Goal: Complete application form

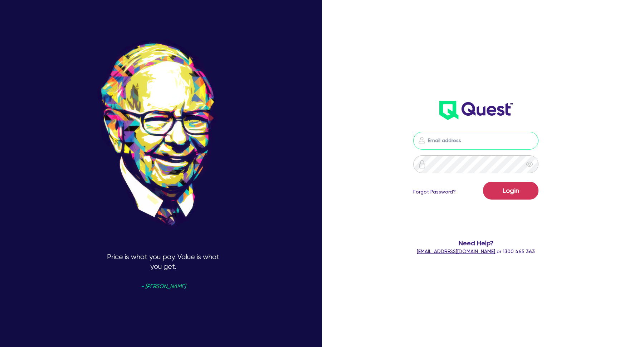
click at [458, 138] on input "email" at bounding box center [475, 141] width 125 height 18
type input "kurniawan.wijaya+broker@quest.finance"
click at [513, 193] on button "Login" at bounding box center [510, 191] width 55 height 18
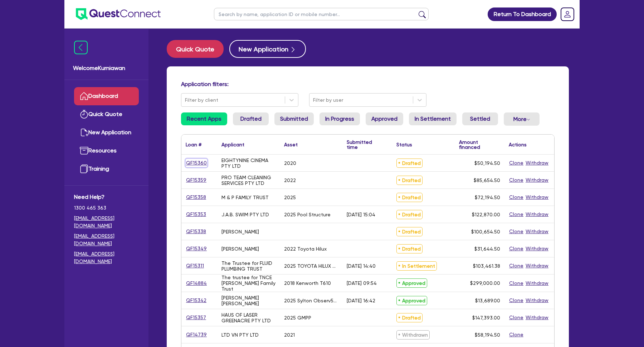
click at [199, 161] on link "QF15360" at bounding box center [196, 163] width 21 height 8
select select "CARS_AND_LIGHT_TRUCKS"
select select "PASSENGER_VEHICLES"
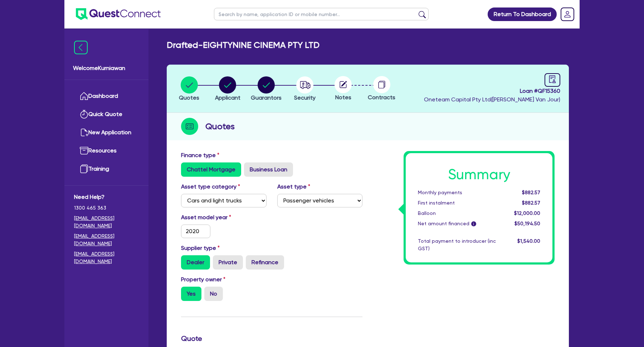
click at [344, 82] on circle at bounding box center [342, 84] width 17 height 17
click at [105, 94] on link "Dashboard" at bounding box center [106, 96] width 65 height 18
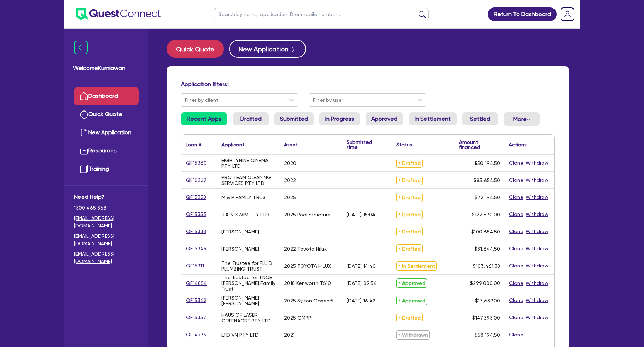
click at [196, 279] on div "QF14884" at bounding box center [199, 283] width 36 height 17
click at [196, 281] on link "QF14884" at bounding box center [196, 284] width 21 height 8
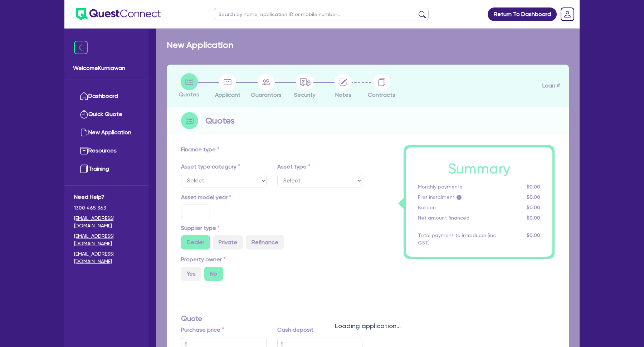
select select "PRIMARY_ASSETS"
type input "2018"
radio input "true"
type input "304,000"
type input "5,000"
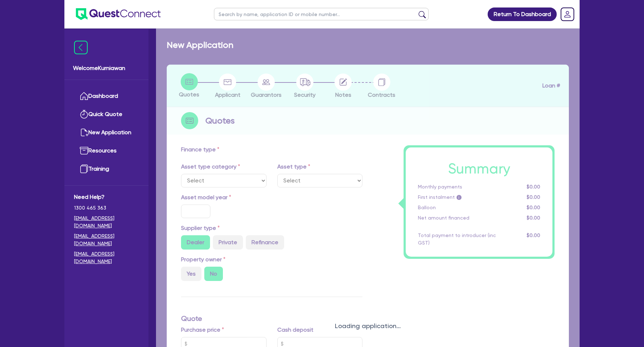
type input "2"
type input "5,980"
type input "6.2"
type input "450"
type input "100"
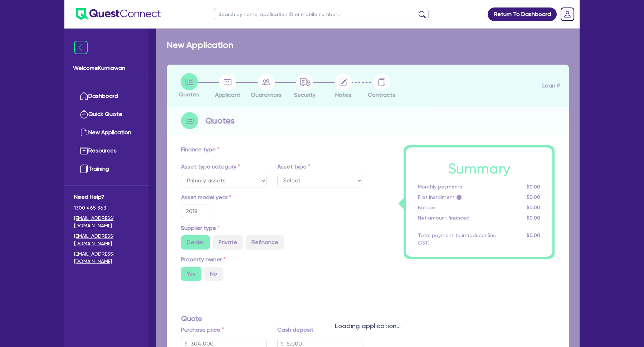
select select "HEAVY_TRUCKS"
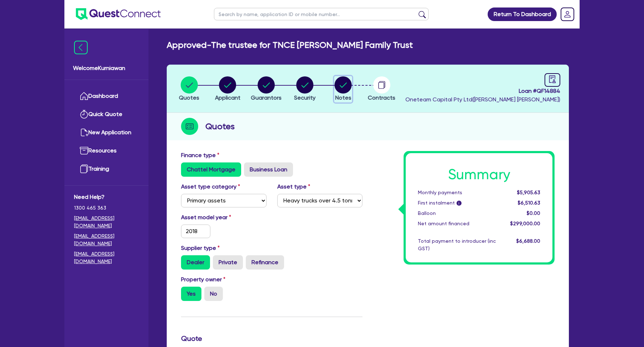
click at [338, 87] on circle "button" at bounding box center [342, 85] width 17 height 17
select select "Other"
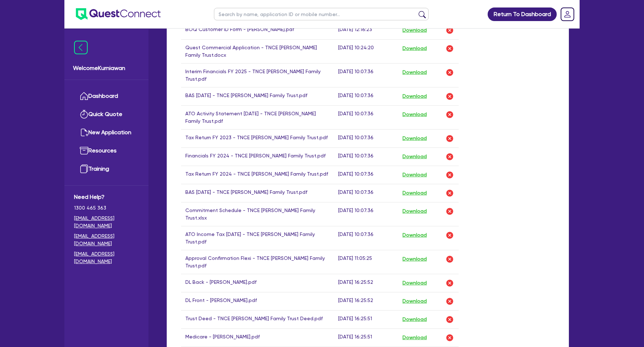
scroll to position [782, 0]
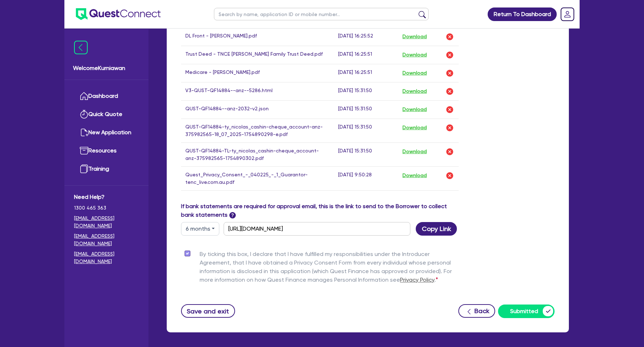
click at [212, 222] on button "6 months" at bounding box center [200, 229] width 38 height 14
click at [206, 239] on link "3 months" at bounding box center [209, 245] width 56 height 13
click at [212, 222] on button "3 months" at bounding box center [200, 229] width 38 height 14
click at [206, 266] on link "12 months" at bounding box center [209, 272] width 56 height 13
type input "https://scv.bankstatements.com.au/QUSF-QF14884"
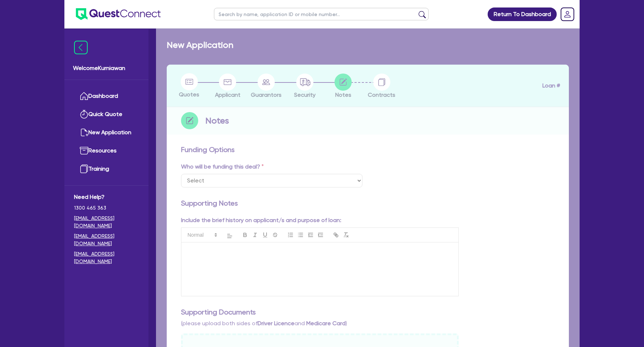
select select "Quest Finance - Own Book"
checkbox input "true"
